Goal: Task Accomplishment & Management: Complete application form

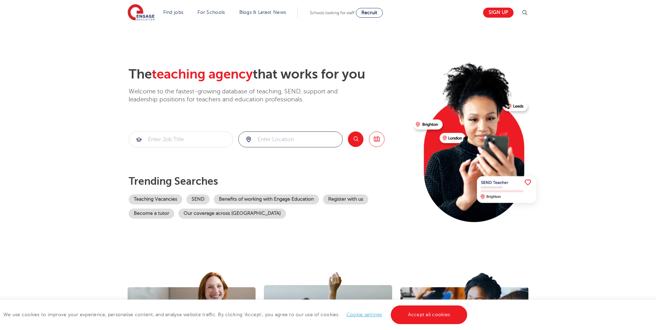
click at [292, 140] on input "search" at bounding box center [291, 139] width 104 height 15
type input "ruislip"
click button "Submit" at bounding box center [0, 0] width 0 height 0
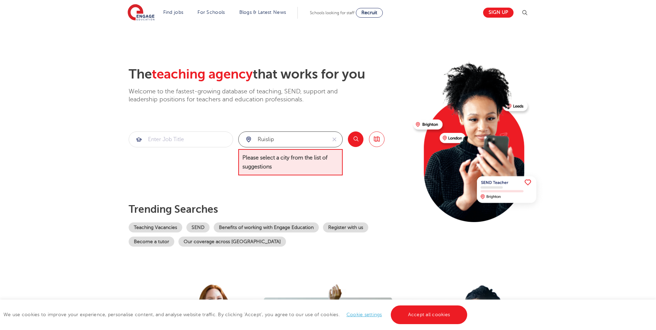
click at [286, 140] on input "ruislip" at bounding box center [283, 139] width 88 height 15
click at [356, 136] on button "Search" at bounding box center [356, 139] width 16 height 16
click at [252, 161] on span "Please select a city from the list of suggestions" at bounding box center [290, 162] width 104 height 27
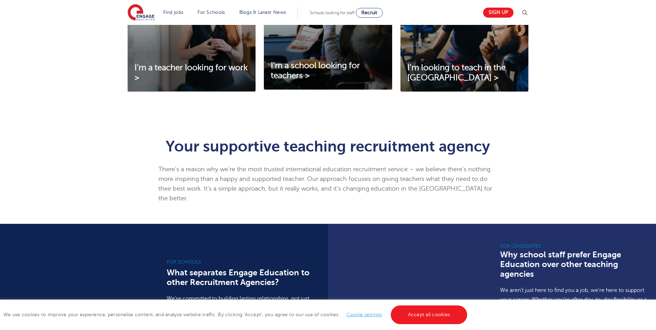
scroll to position [311, 0]
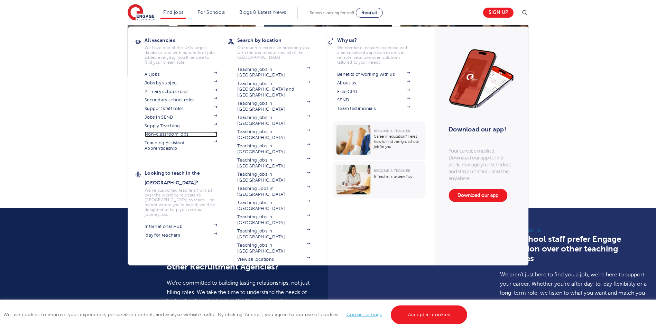
click at [165, 134] on link "Non-classroom jobs" at bounding box center [181, 134] width 73 height 6
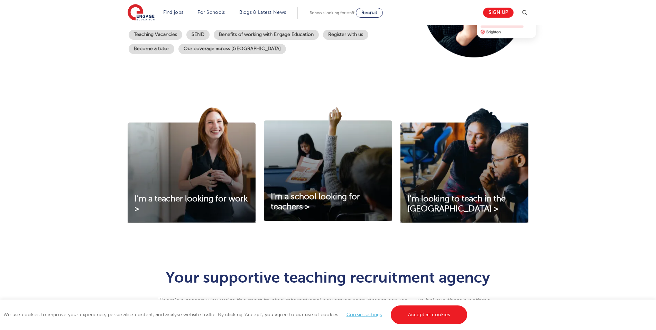
scroll to position [35, 0]
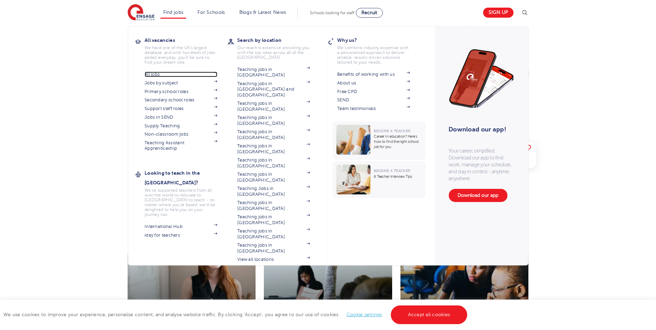
click at [152, 72] on link "All jobs" at bounding box center [181, 75] width 73 height 6
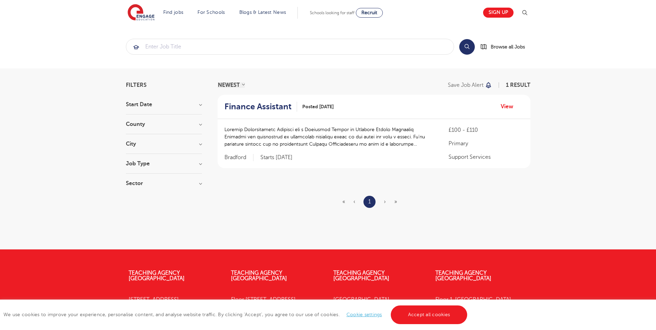
click at [386, 203] on span "›" at bounding box center [385, 202] width 2 height 6
click at [383, 200] on ul "« ‹ 1 › »" at bounding box center [374, 202] width 63 height 12
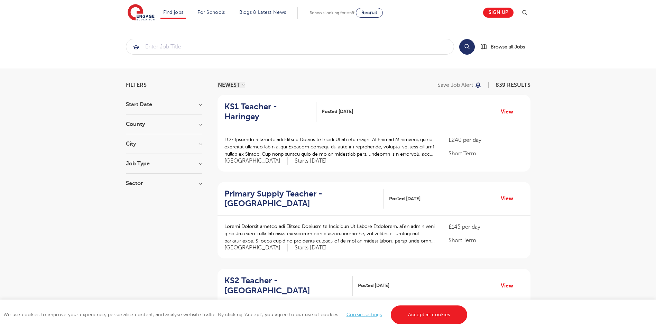
click at [137, 123] on h3 "County" at bounding box center [164, 124] width 76 height 6
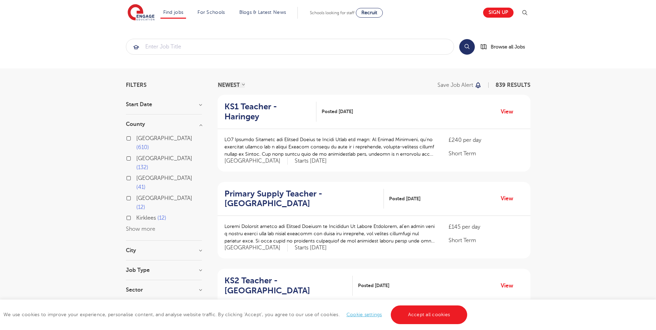
click at [138, 123] on h3 "County" at bounding box center [164, 124] width 76 height 6
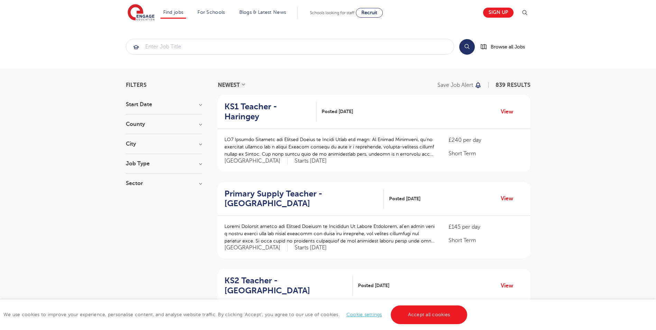
click at [134, 144] on h3 "City" at bounding box center [164, 144] width 76 height 6
click at [144, 218] on button "Show more" at bounding box center [140, 221] width 29 height 6
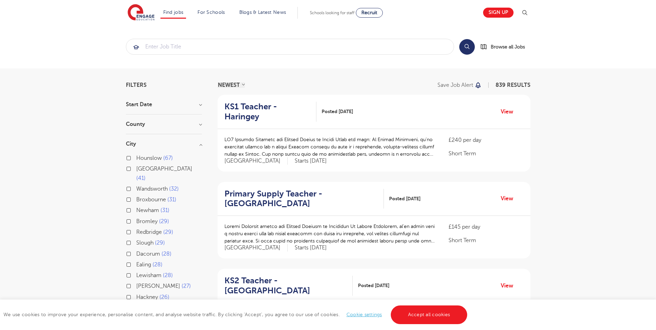
scroll to position [208, 0]
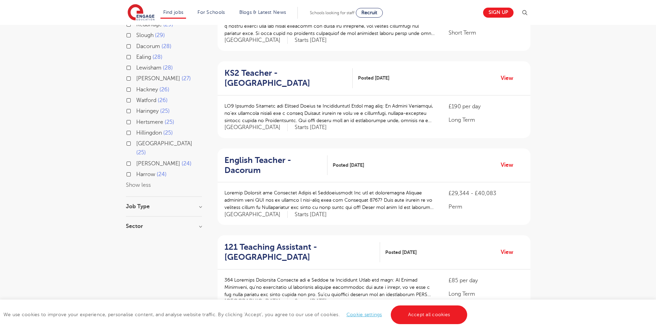
click at [201, 204] on h3 "Job Type" at bounding box center [164, 207] width 76 height 6
click at [136, 249] on label "Support Services 1" at bounding box center [160, 253] width 49 height 9
click at [136, 250] on input "Support Services 1" at bounding box center [138, 252] width 4 height 4
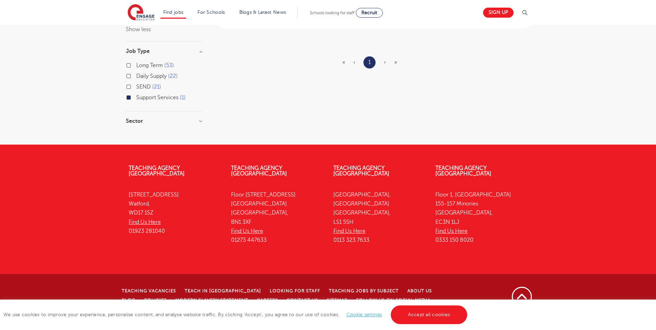
scroll to position [125, 0]
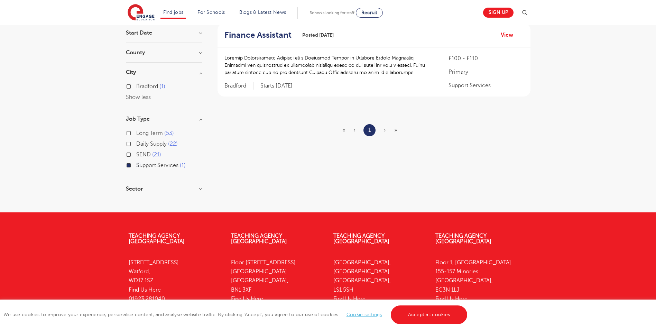
scroll to position [21, 0]
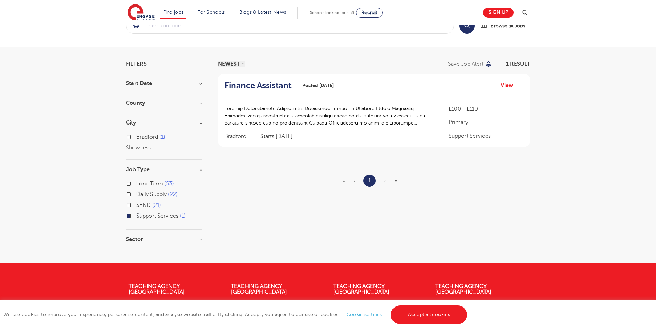
click at [136, 184] on label "Long Term 53" at bounding box center [155, 183] width 38 height 9
click at [136, 184] on input "Long Term 53" at bounding box center [138, 183] width 4 height 4
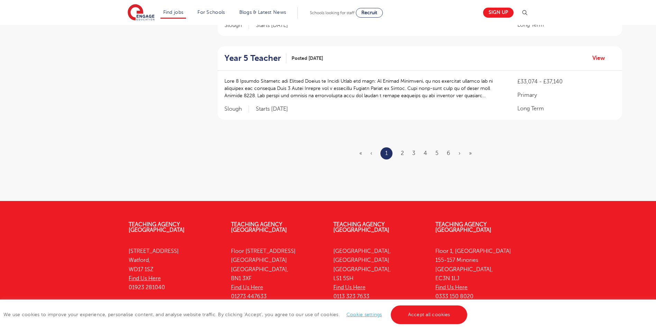
scroll to position [851, 0]
click at [403, 153] on link "2" at bounding box center [402, 153] width 3 height 6
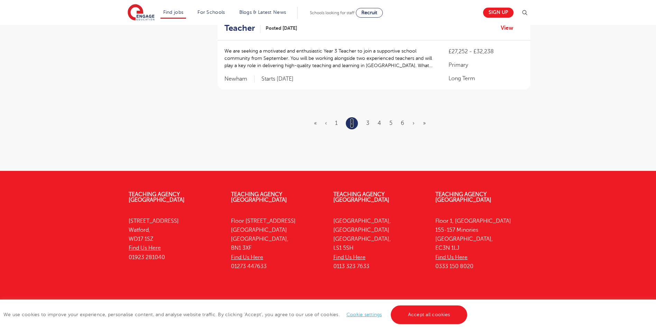
scroll to position [0, 0]
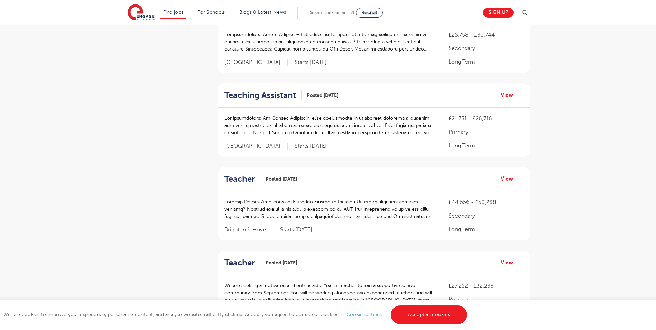
scroll to position [692, 0]
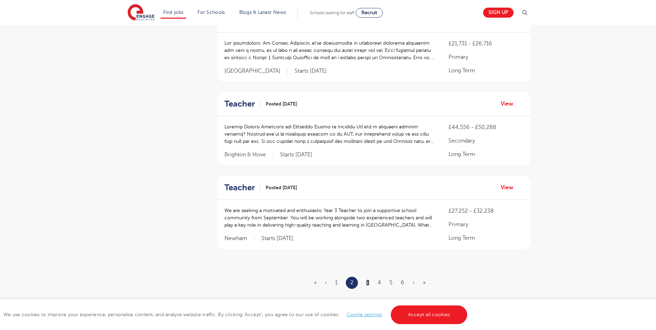
click at [368, 280] on link "3" at bounding box center [367, 283] width 3 height 6
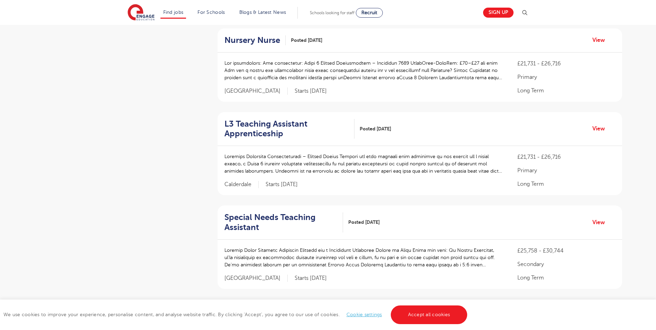
scroll to position [0, 0]
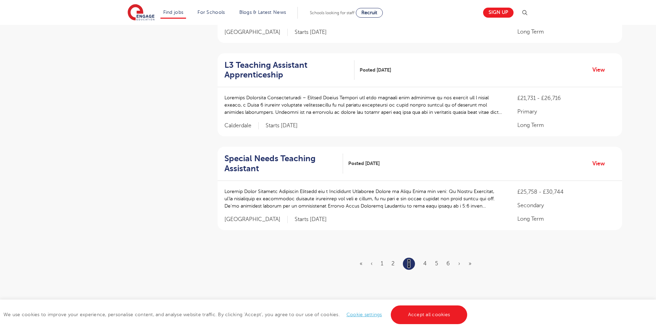
scroll to position [761, 0]
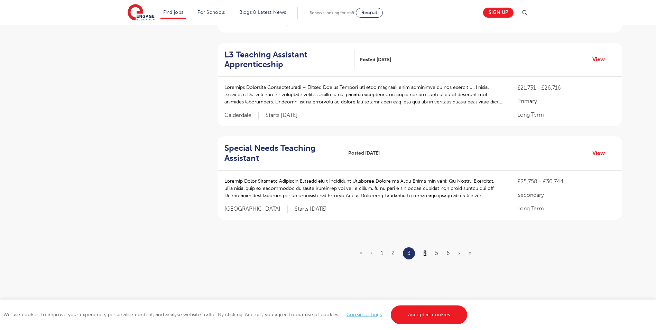
click at [425, 250] on link "4" at bounding box center [424, 253] width 3 height 6
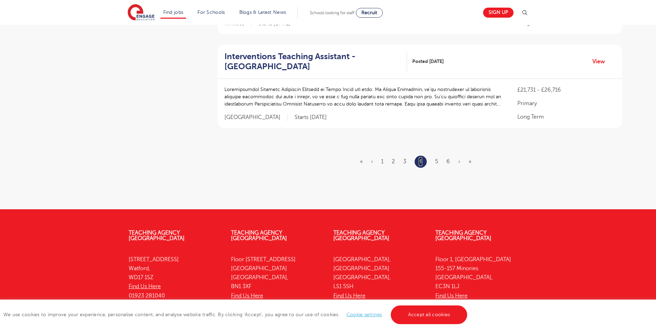
scroll to position [865, 0]
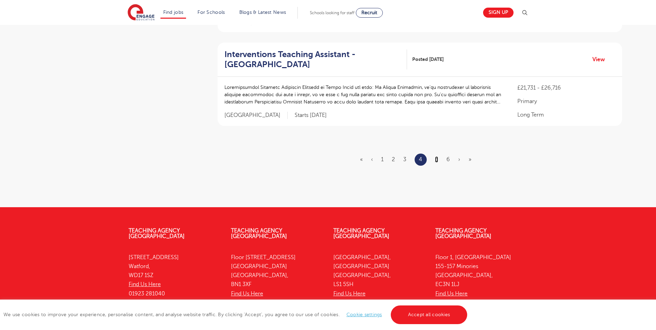
click at [438, 156] on link "5" at bounding box center [436, 159] width 3 height 6
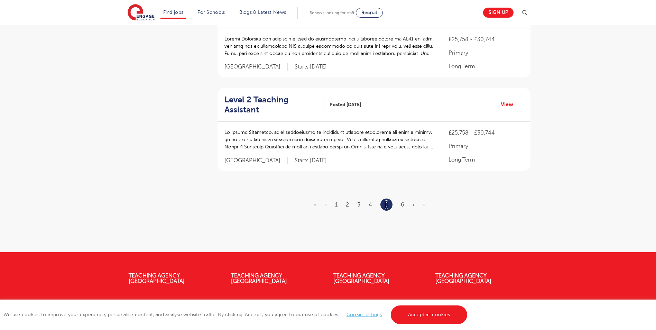
scroll to position [865, 0]
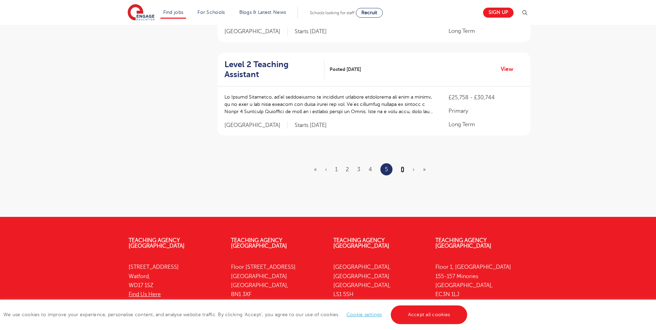
click at [402, 166] on link "6" at bounding box center [402, 169] width 3 height 6
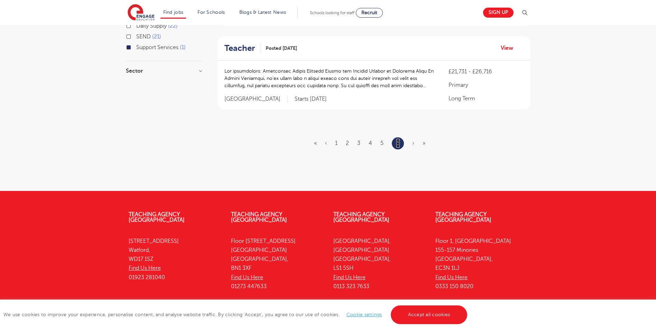
scroll to position [346, 0]
